Goal: Information Seeking & Learning: Learn about a topic

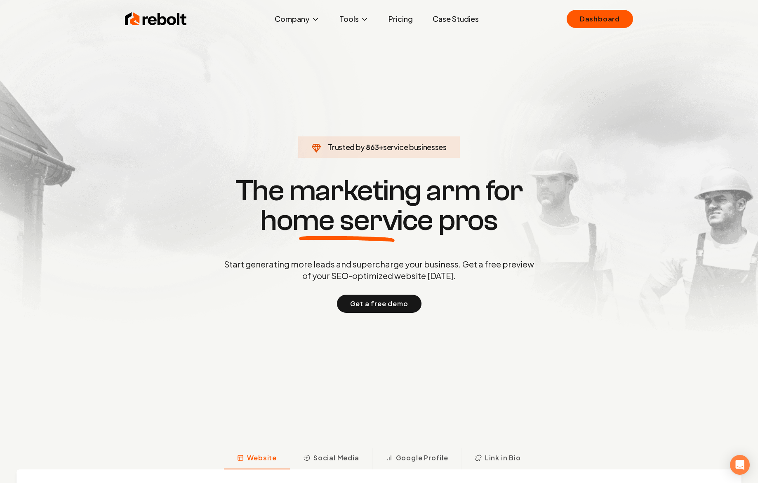
click at [390, 14] on link "Pricing" at bounding box center [401, 19] width 38 height 16
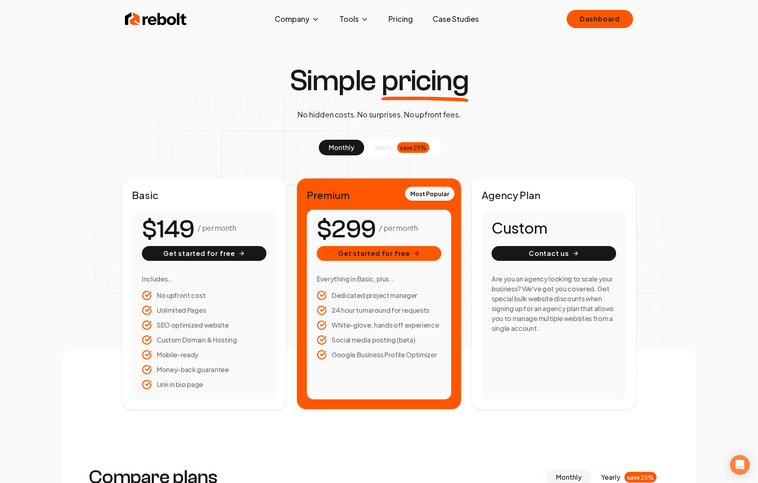
click at [165, 19] on img at bounding box center [156, 19] width 62 height 16
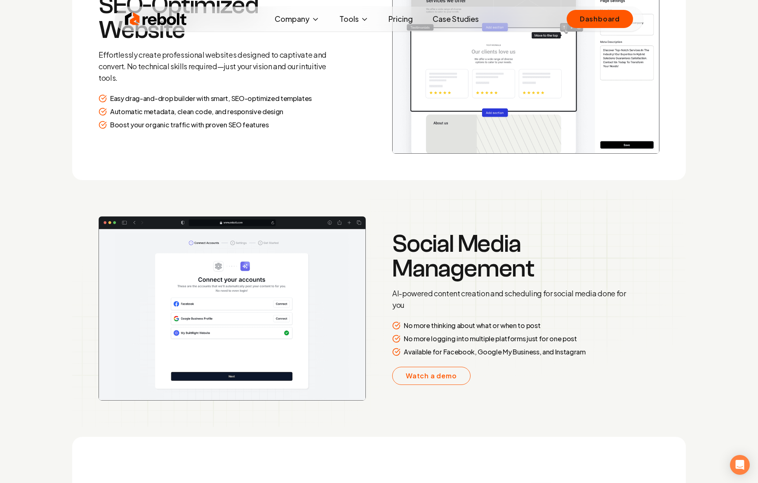
scroll to position [1324, 0]
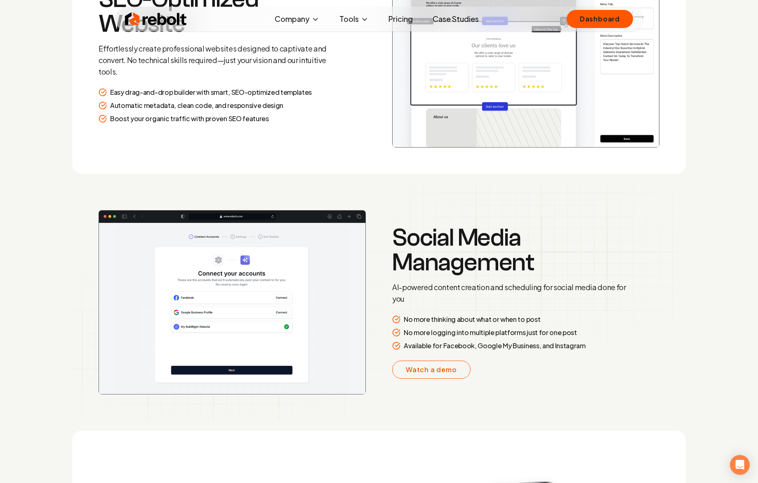
click at [146, 24] on img at bounding box center [156, 19] width 62 height 16
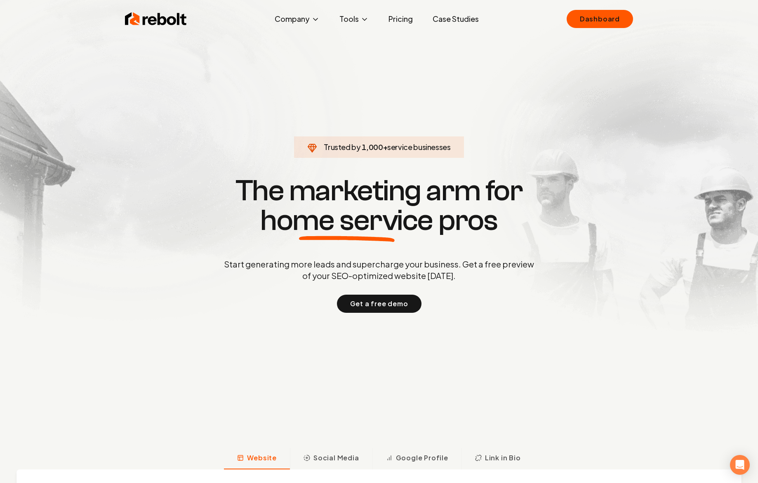
click at [454, 19] on link "Case Studies" at bounding box center [455, 19] width 59 height 16
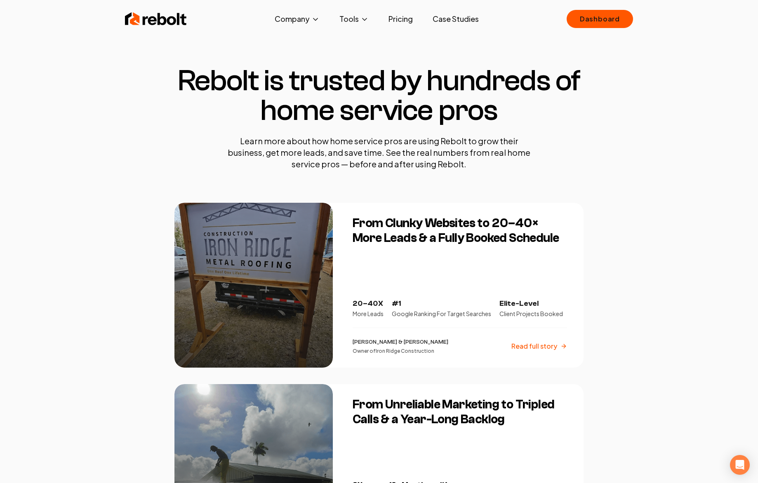
click at [168, 24] on img at bounding box center [156, 19] width 62 height 16
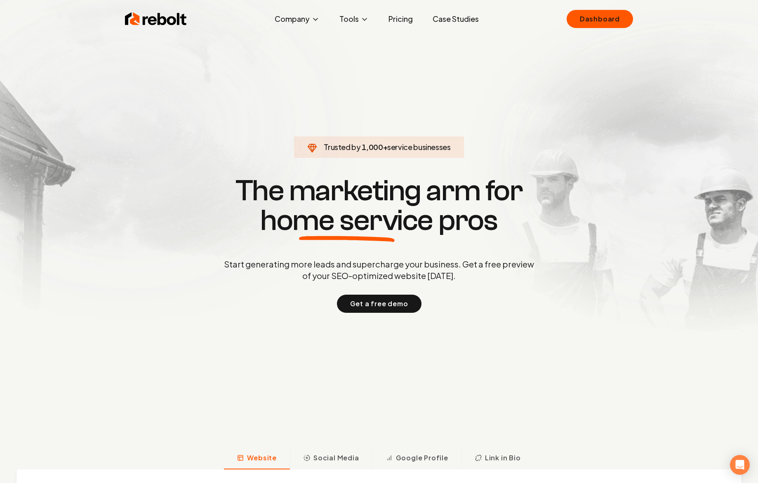
click at [405, 16] on link "Pricing" at bounding box center [401, 19] width 38 height 16
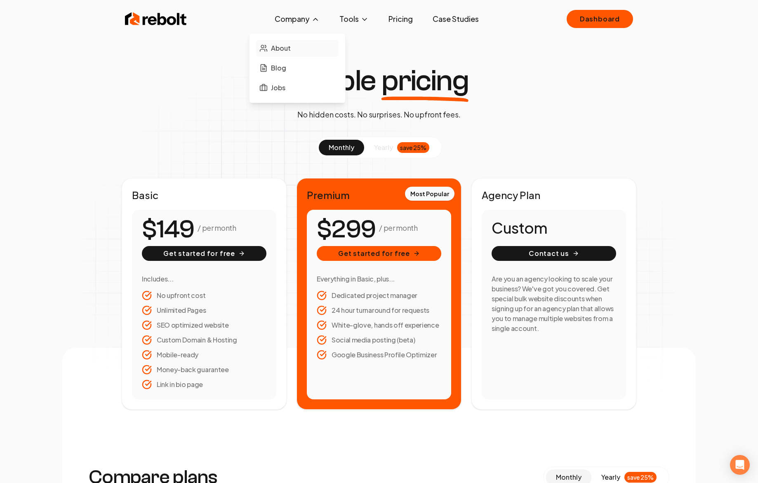
click at [300, 48] on link "About" at bounding box center [297, 48] width 82 height 16
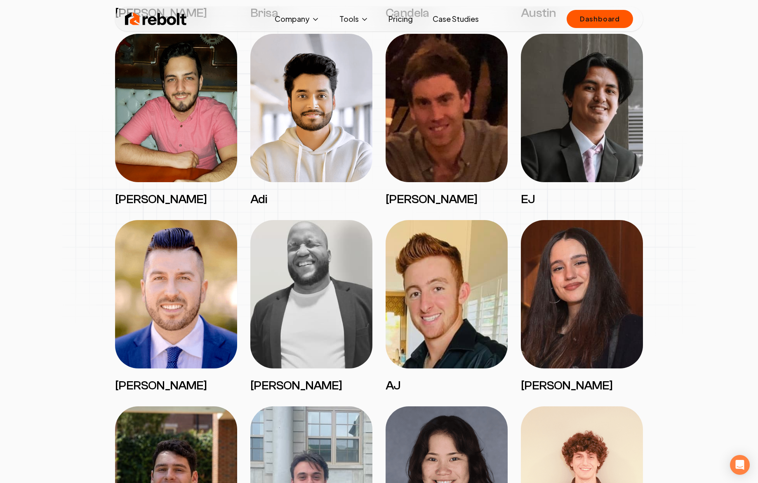
scroll to position [1437, 0]
